Goal: Task Accomplishment & Management: Complete application form

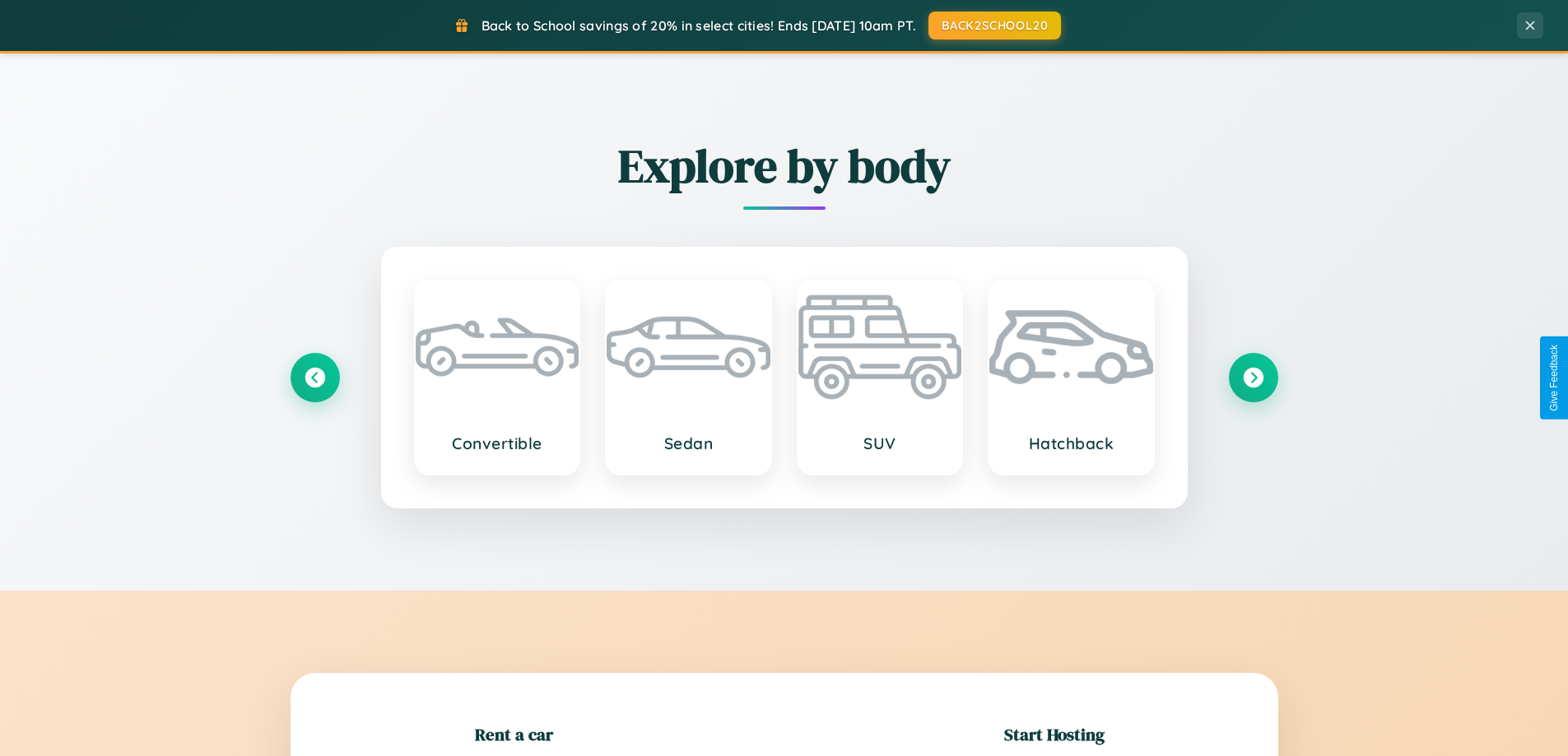
scroll to position [356, 0]
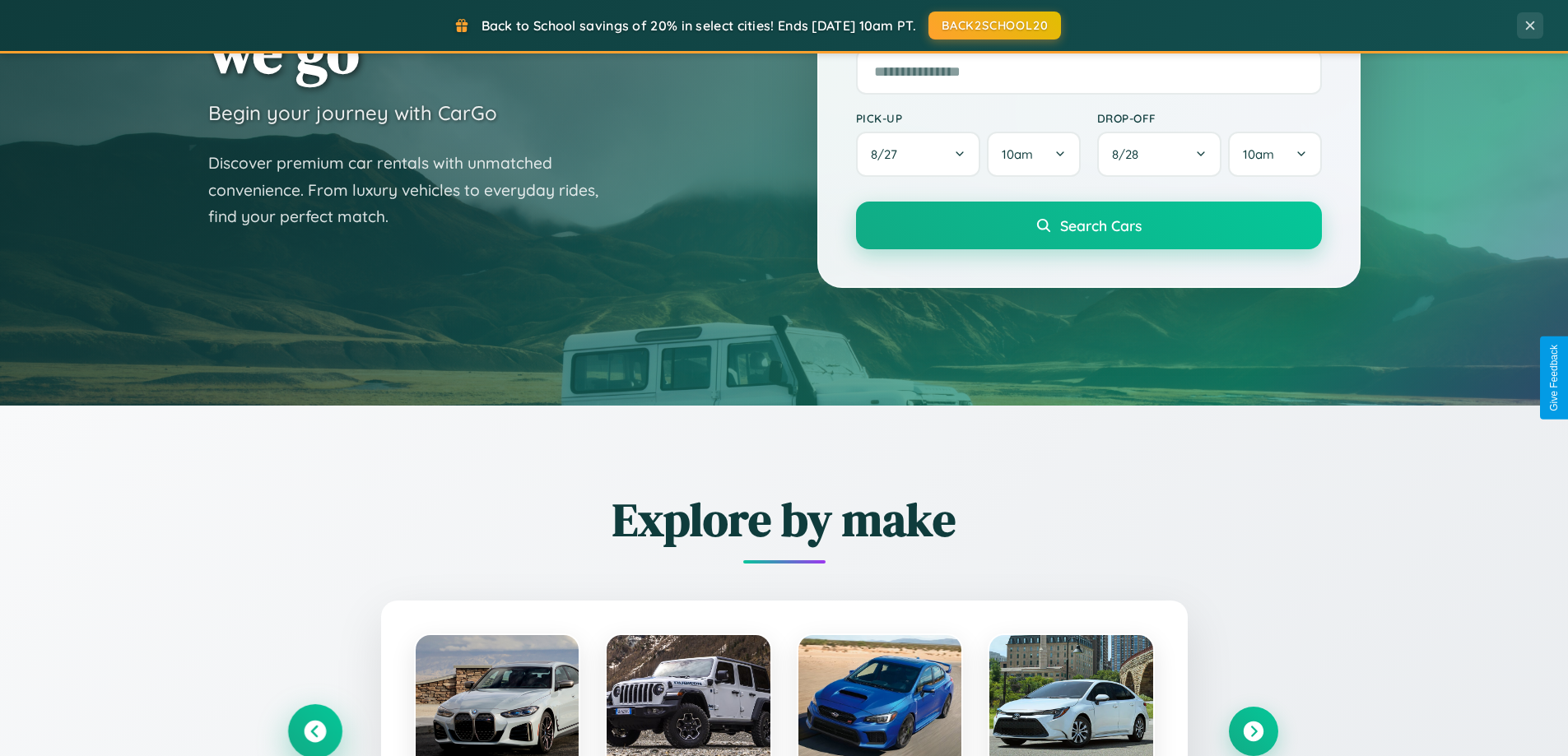
click at [315, 732] on icon at bounding box center [315, 732] width 23 height 23
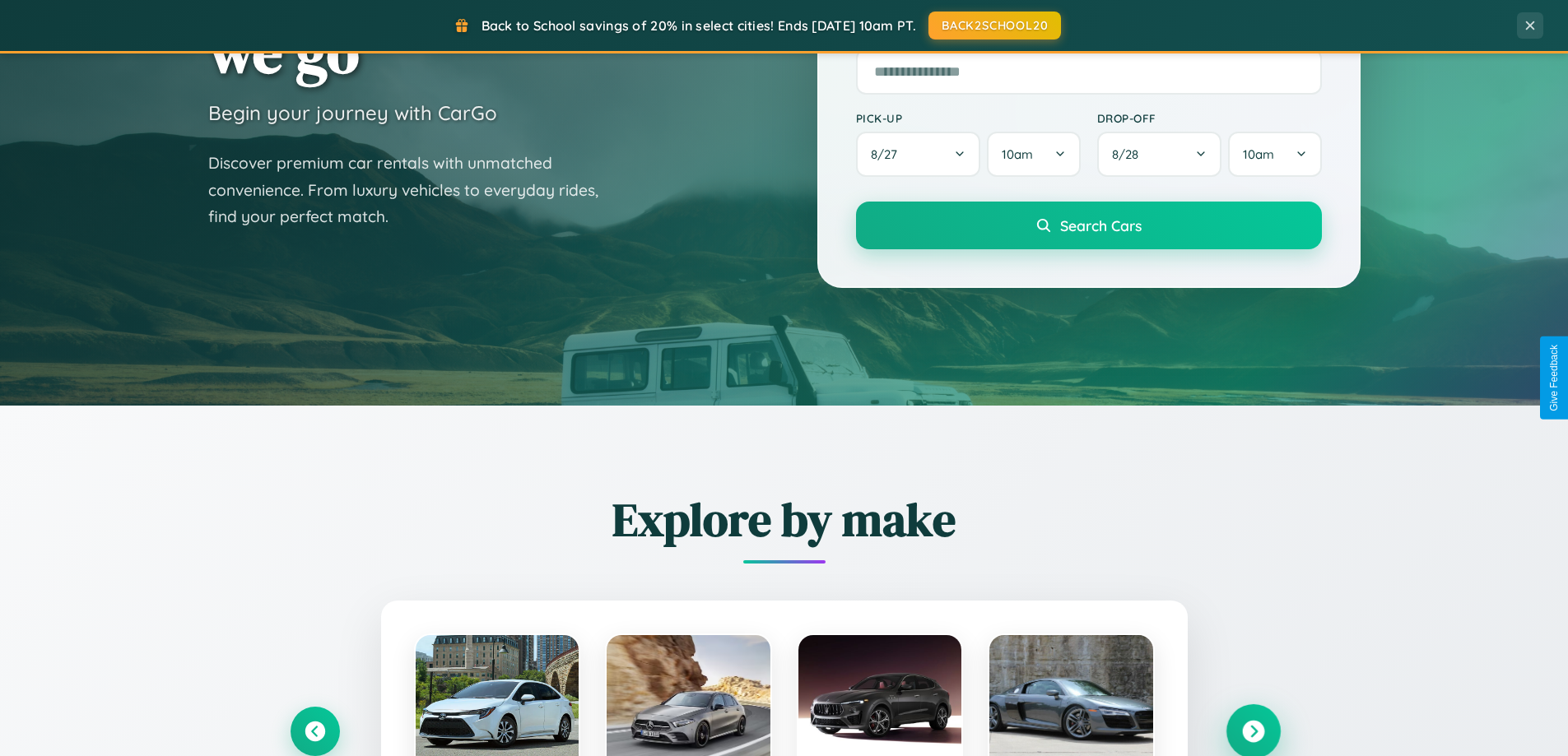
click at [1253, 731] on icon at bounding box center [1253, 732] width 23 height 23
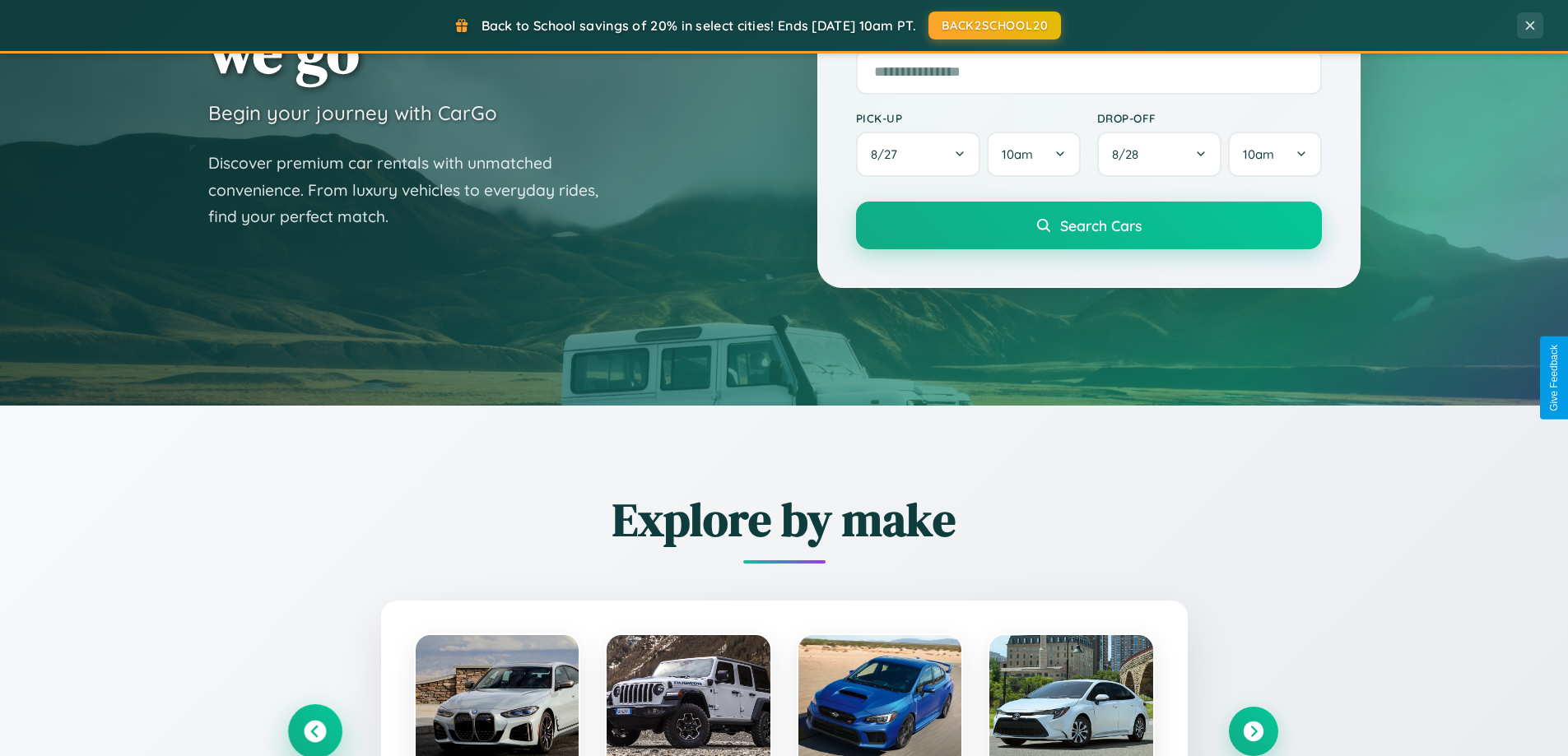
click at [315, 731] on icon at bounding box center [315, 732] width 23 height 23
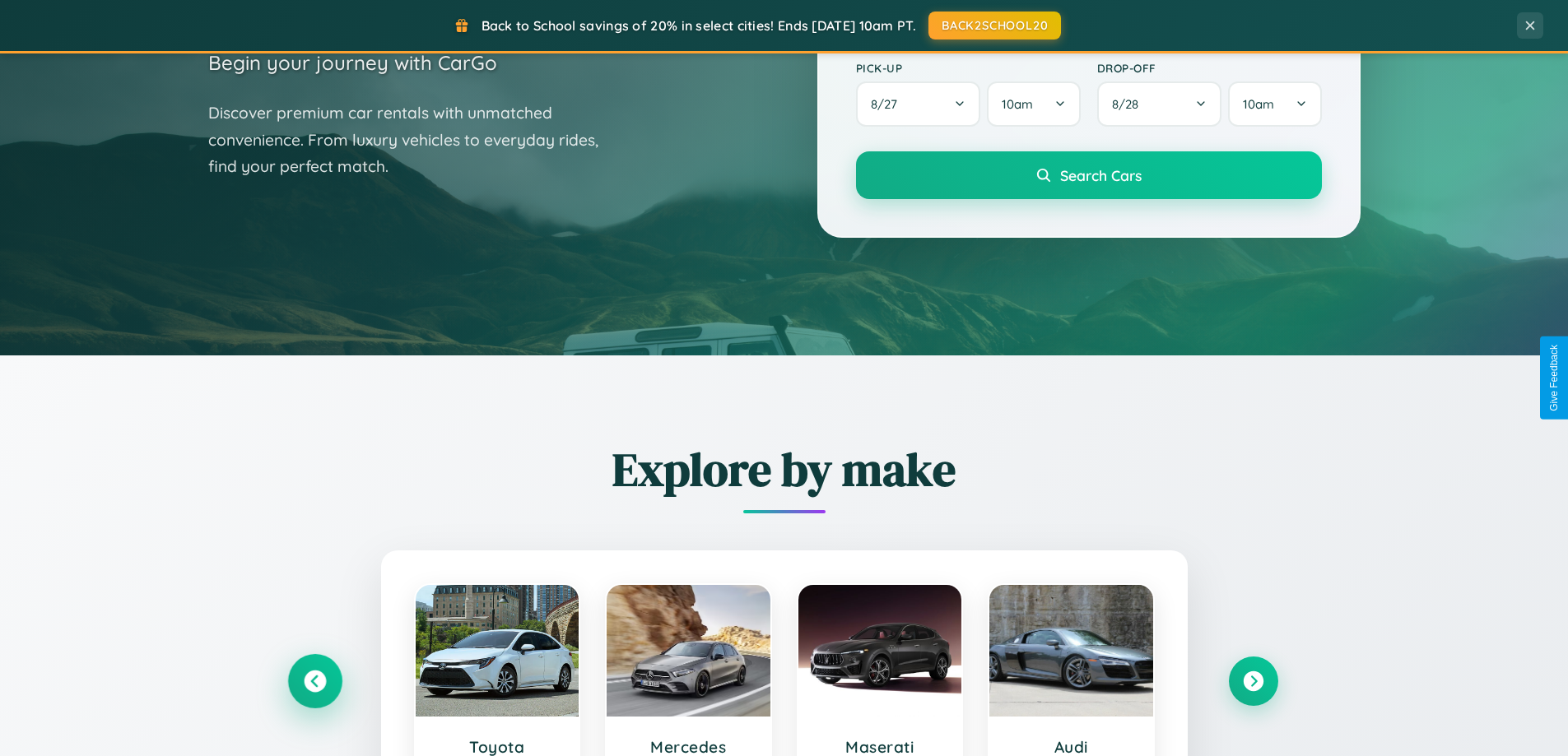
scroll to position [3167, 0]
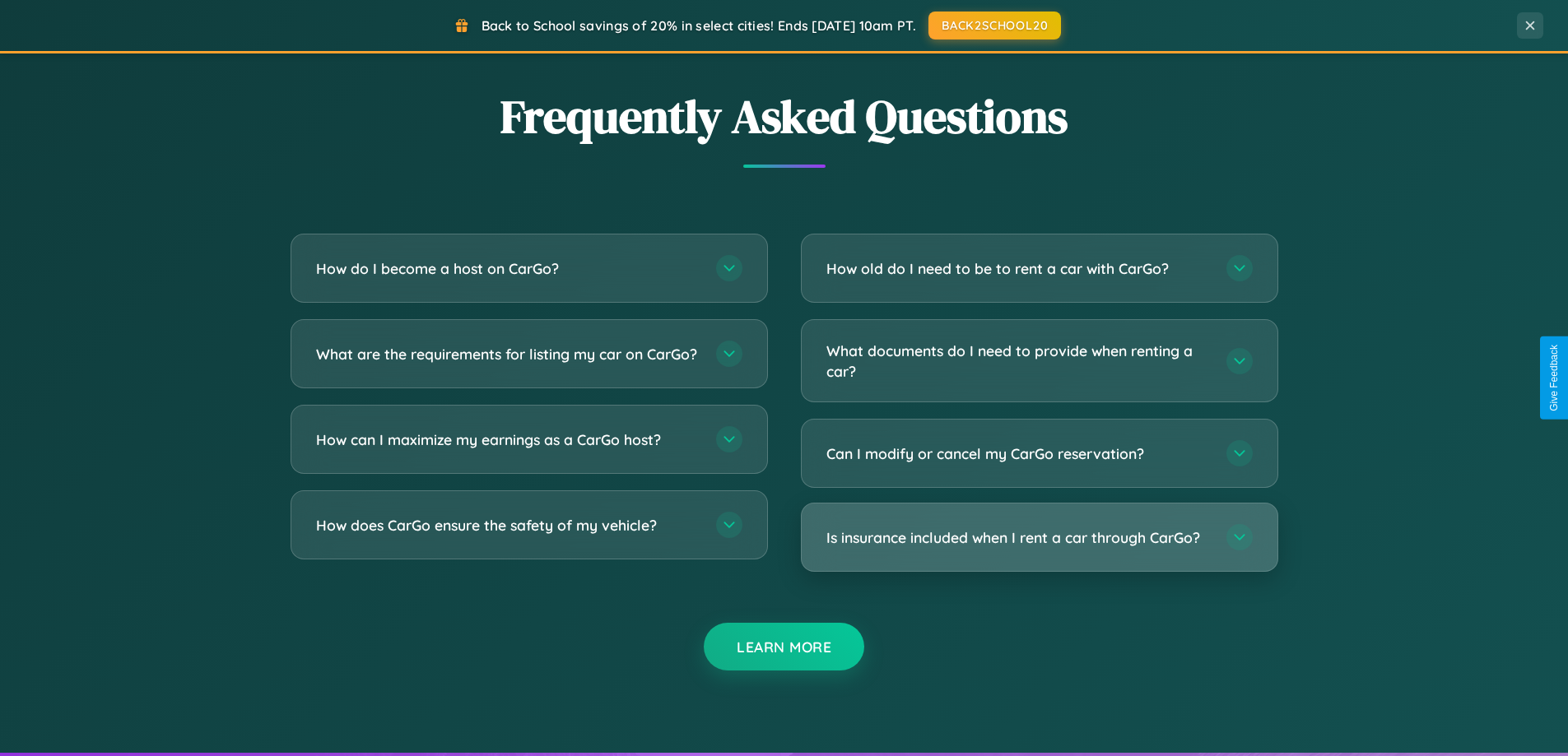
click at [1039, 538] on h3 "Is insurance included when I rent a car through CarGo?" at bounding box center [1018, 538] width 383 height 21
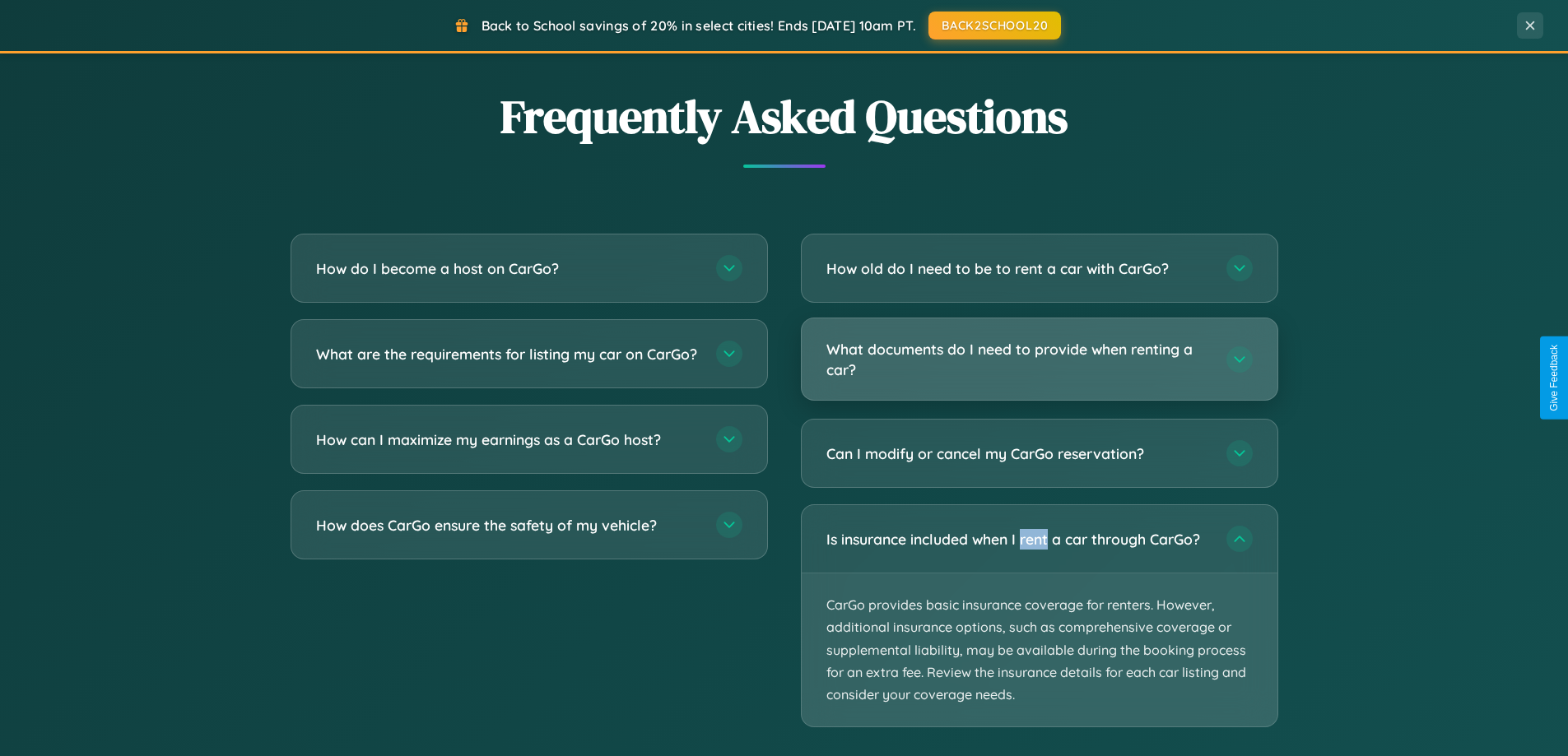
click at [1039, 360] on h3 "What documents do I need to provide when renting a car?" at bounding box center [1018, 359] width 383 height 40
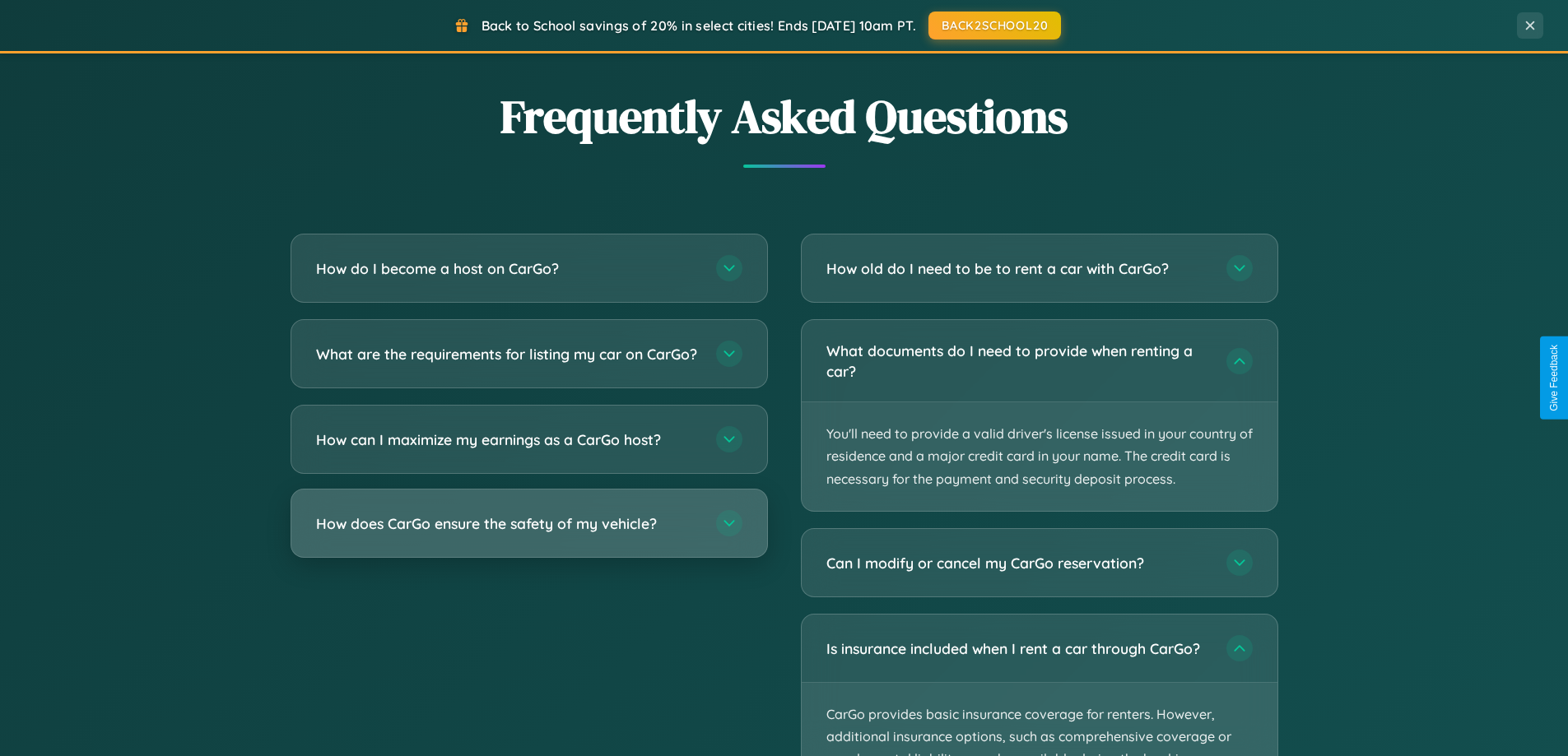
click at [528, 534] on h3 "How does CarGo ensure the safety of my vehicle?" at bounding box center [508, 524] width 383 height 21
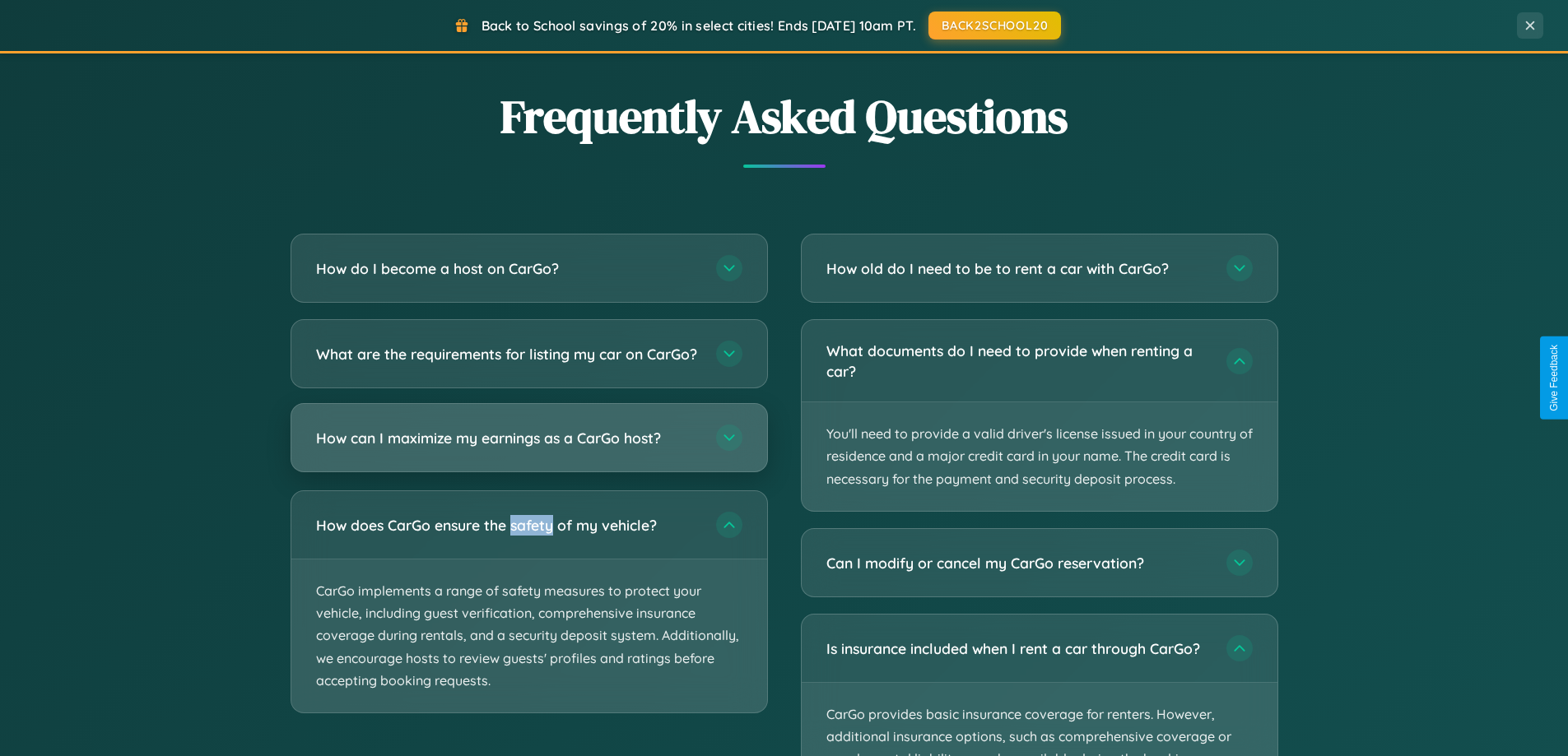
click at [528, 448] on h3 "How can I maximize my earnings as a CarGo host?" at bounding box center [508, 439] width 383 height 21
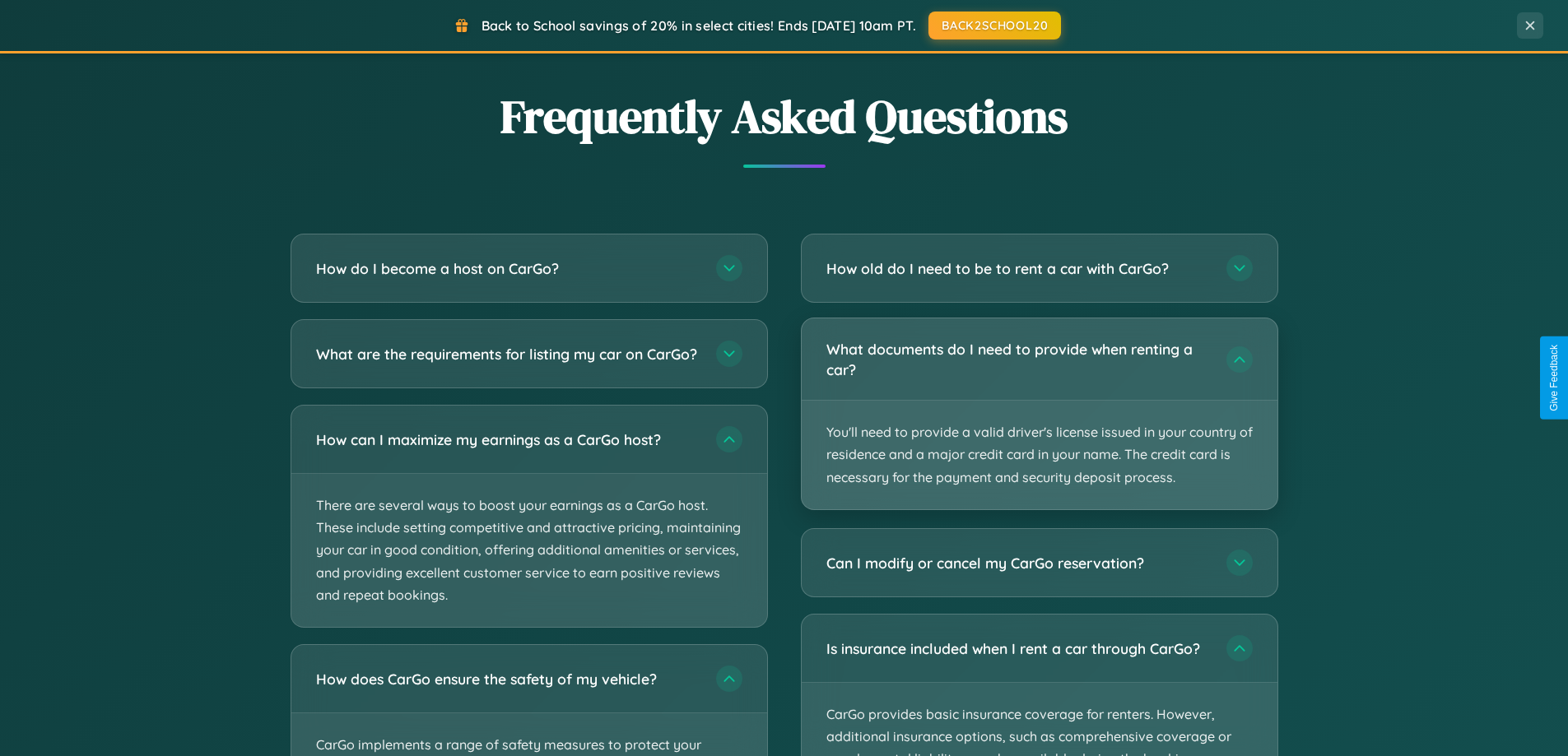
click at [1039, 414] on p "You'll need to provide a valid driver's license issued in your country of resid…" at bounding box center [1040, 455] width 476 height 108
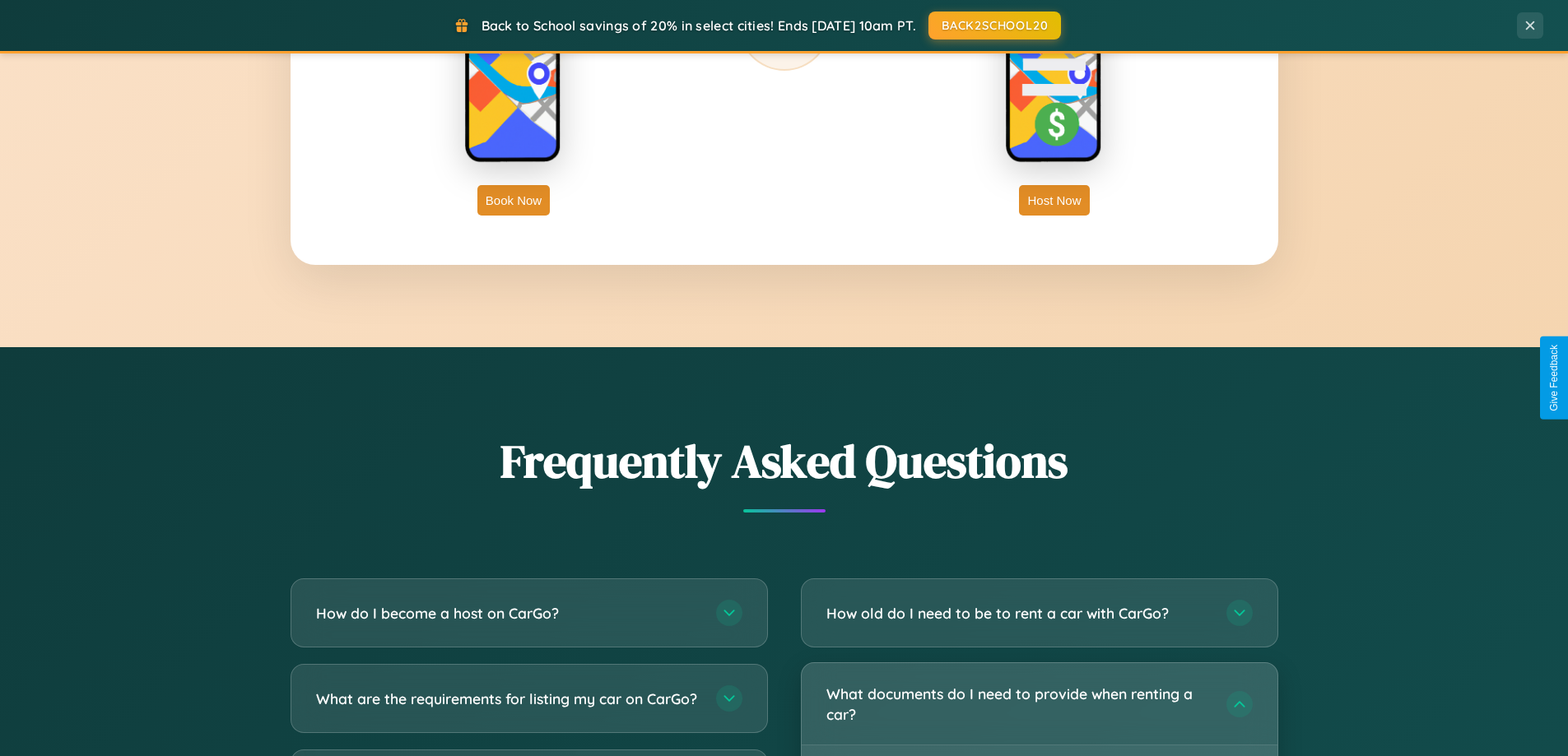
scroll to position [2645, 0]
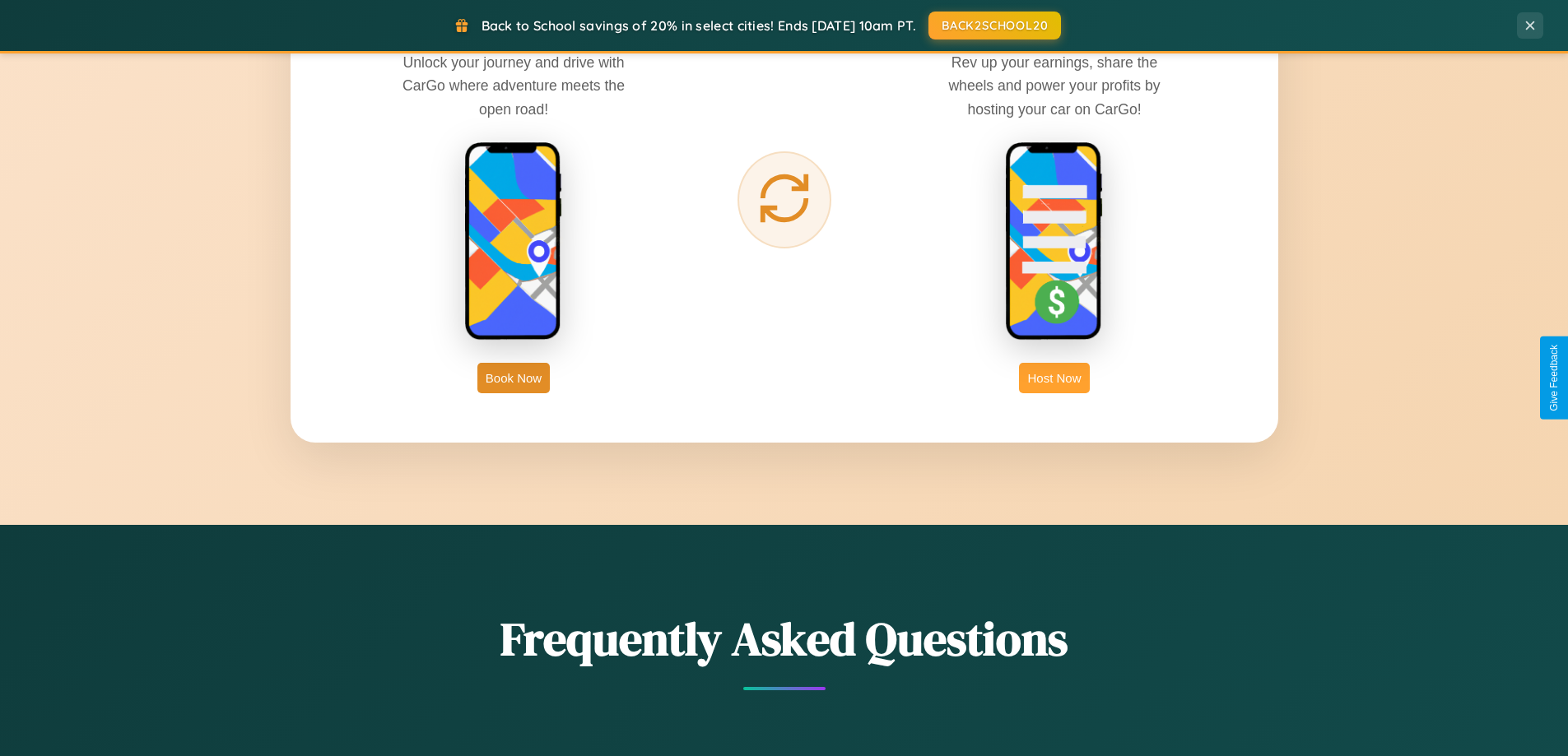
click at [1055, 378] on button "Host Now" at bounding box center [1054, 378] width 70 height 30
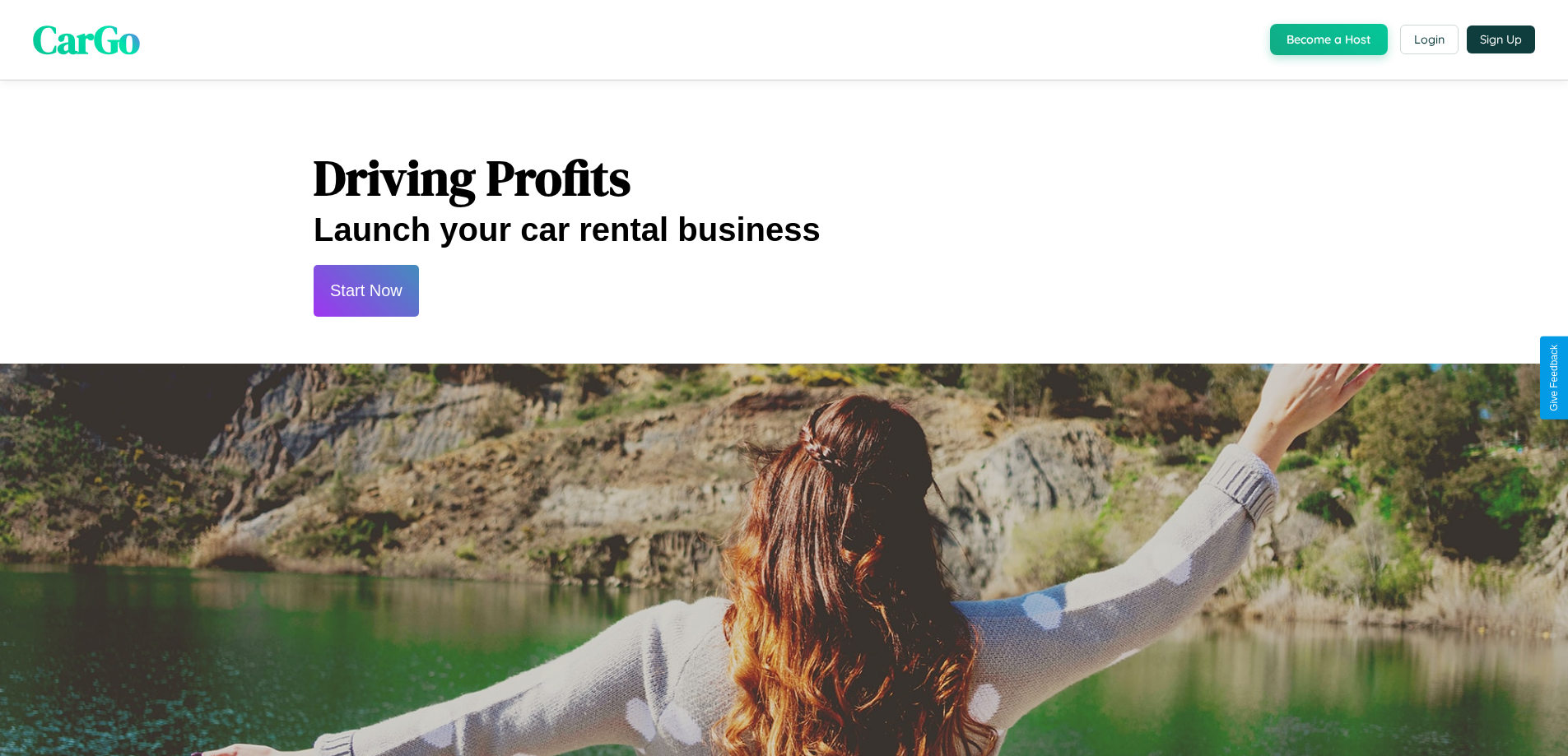
click at [365, 291] on button "Start Now" at bounding box center [366, 291] width 105 height 52
